Goal: Navigation & Orientation: Find specific page/section

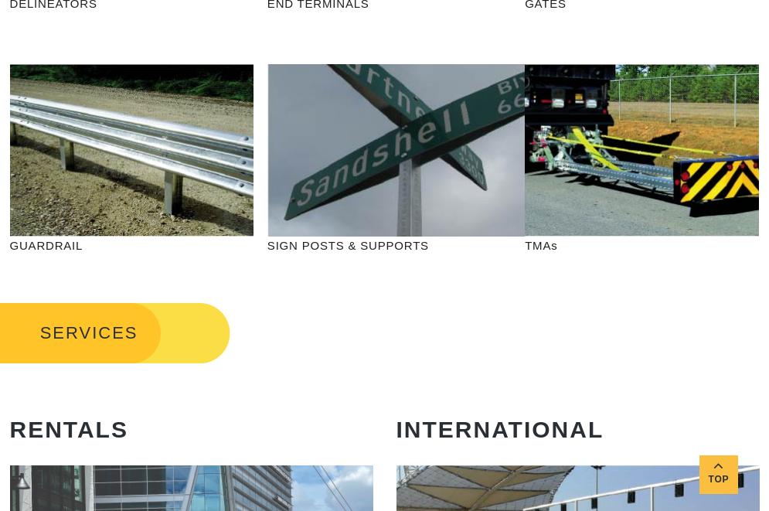
scroll to position [619, 0]
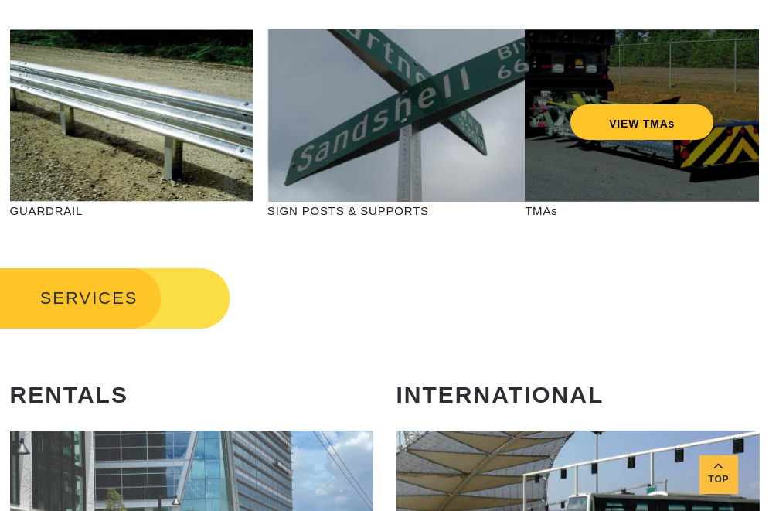
click at [610, 142] on div "VIEW TMAs" at bounding box center [642, 115] width 234 height 172
click at [629, 117] on link "VIEW TMAs" at bounding box center [642, 122] width 143 height 36
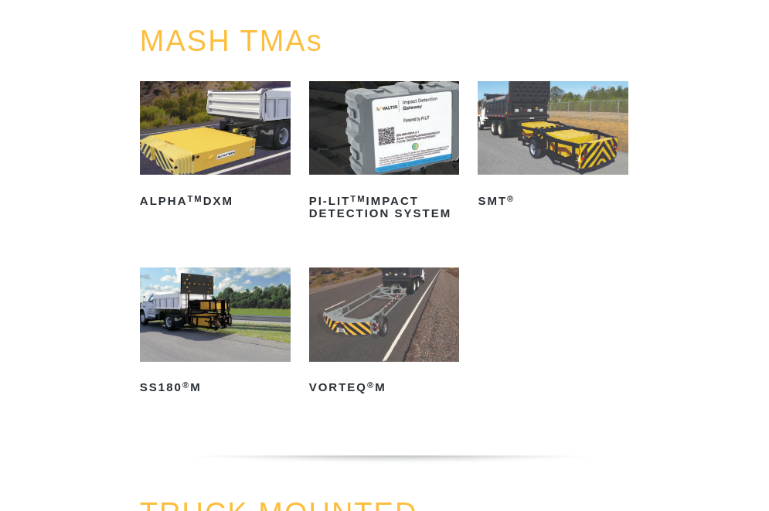
scroll to position [155, 0]
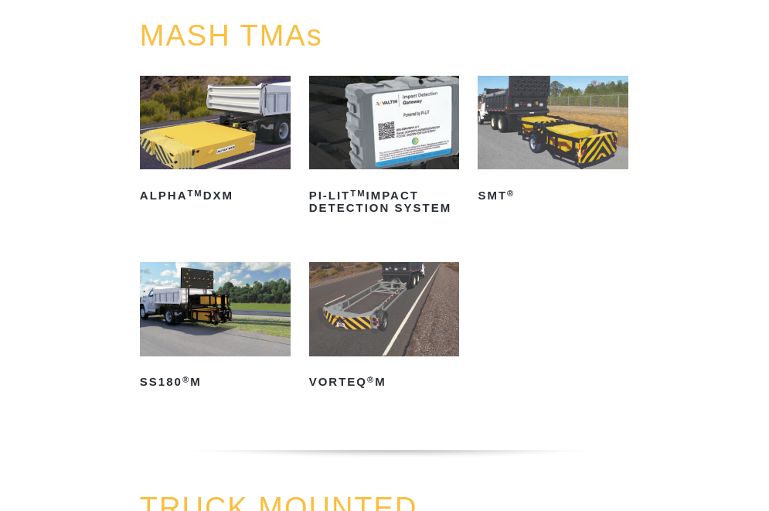
click at [556, 141] on img at bounding box center [553, 123] width 151 height 94
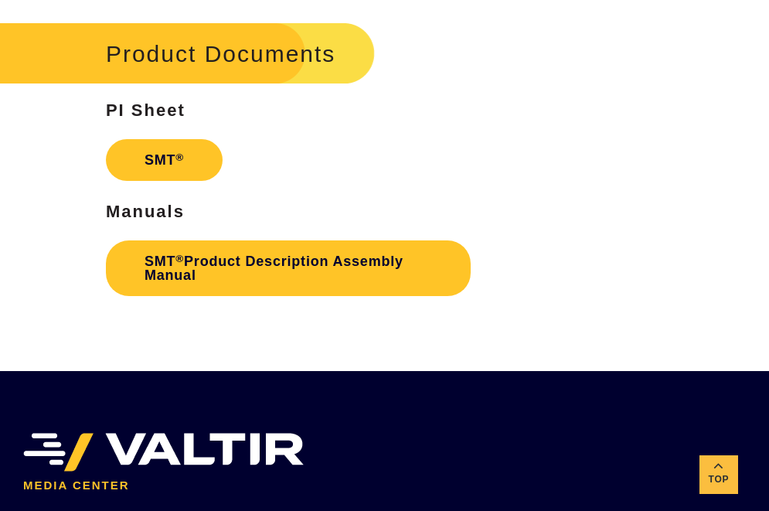
scroll to position [3093, 0]
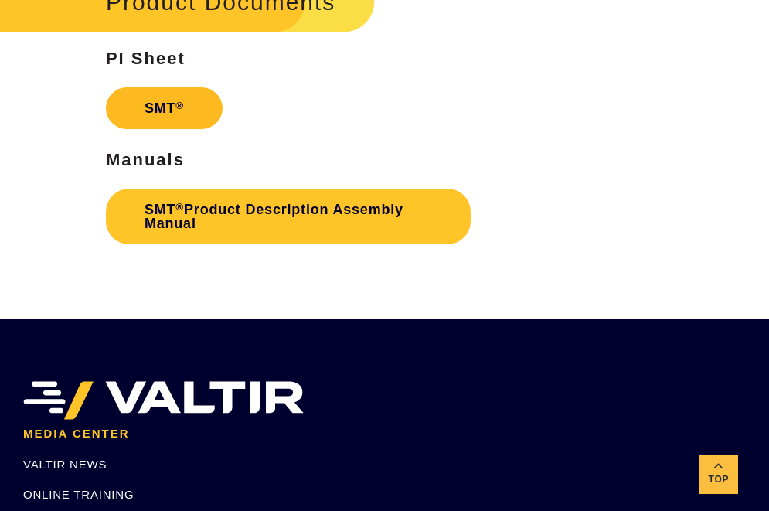
click at [184, 104] on link "SMT ®" at bounding box center [164, 108] width 117 height 42
